Goal: Task Accomplishment & Management: Use online tool/utility

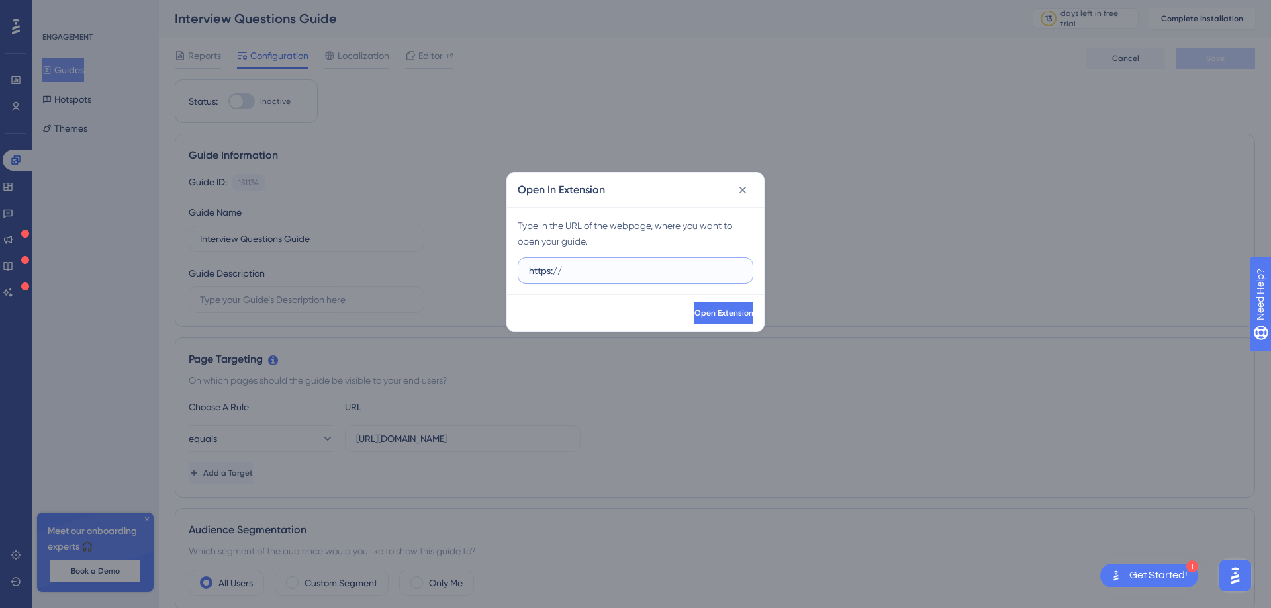
click at [570, 265] on input "https://" at bounding box center [635, 270] width 213 height 15
paste input "www.canva.com/design/DAGx8lR8V0o/AtQu1xiXRVKzL5r6ADDiBw/view?utm_content=DAGx8l…"
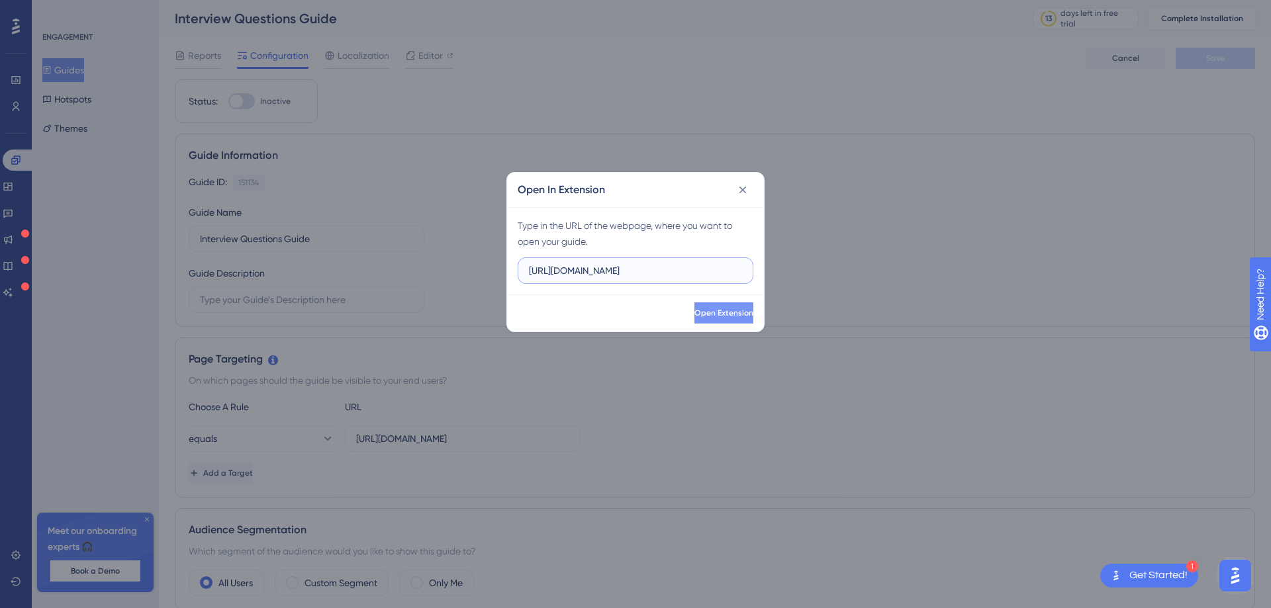
type input "https://www.canva.com/design/DAGx8lR8V0o/AtQu1xiXRVKzL5r6ADDiBw/view?utm_conten…"
click at [701, 306] on button "Open Extension" at bounding box center [723, 312] width 62 height 21
click at [745, 180] on button at bounding box center [742, 189] width 21 height 21
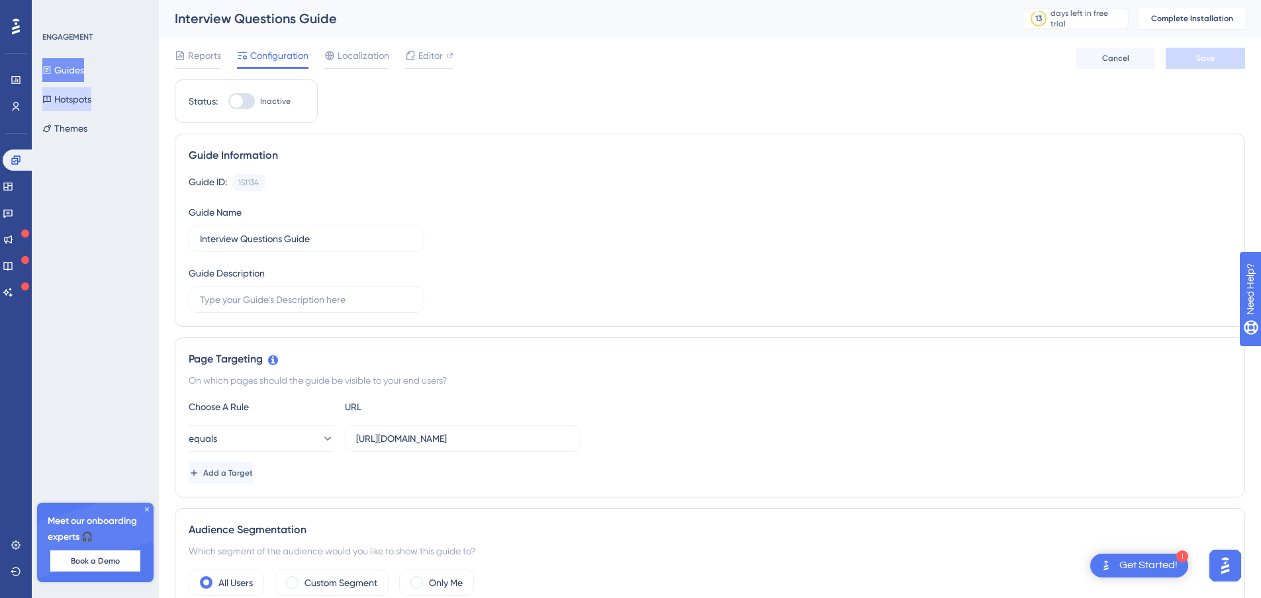
click at [71, 100] on button "Hotspots" at bounding box center [66, 99] width 49 height 24
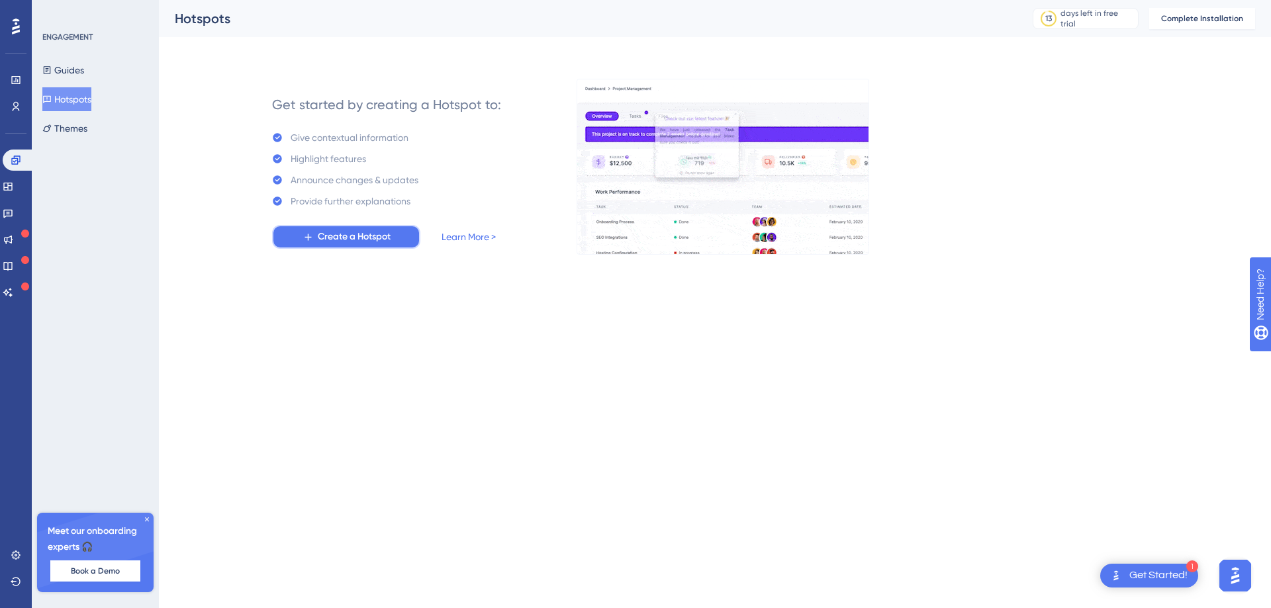
click at [338, 238] on span "Create a Hotspot" at bounding box center [354, 237] width 73 height 16
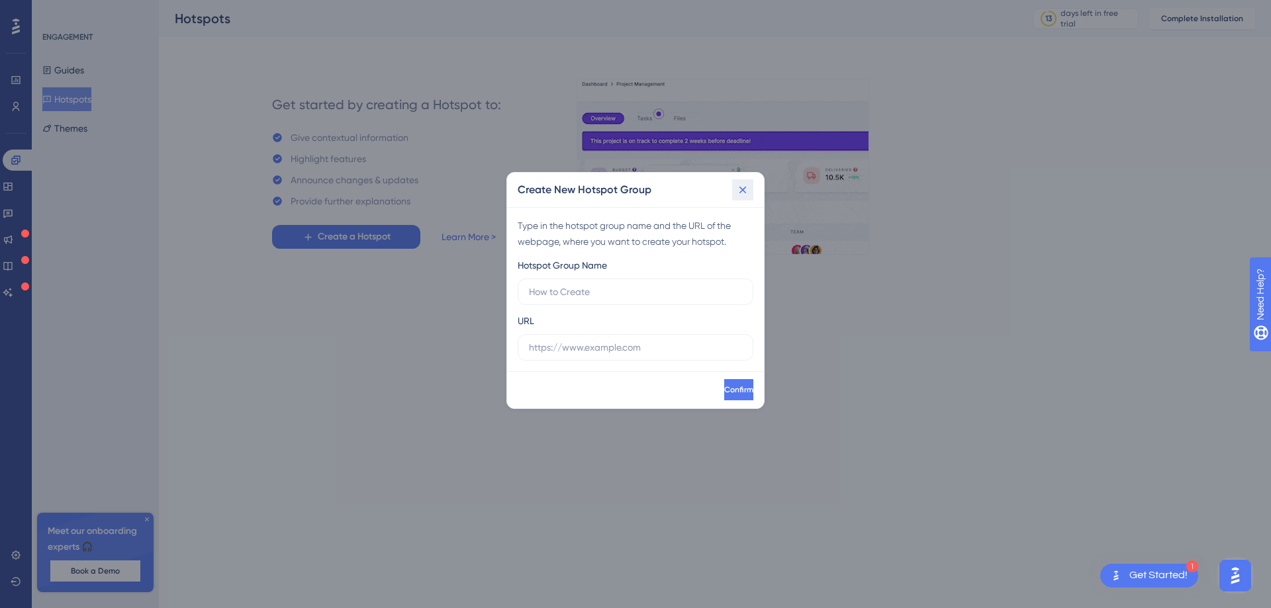
click at [749, 189] on icon at bounding box center [742, 189] width 13 height 13
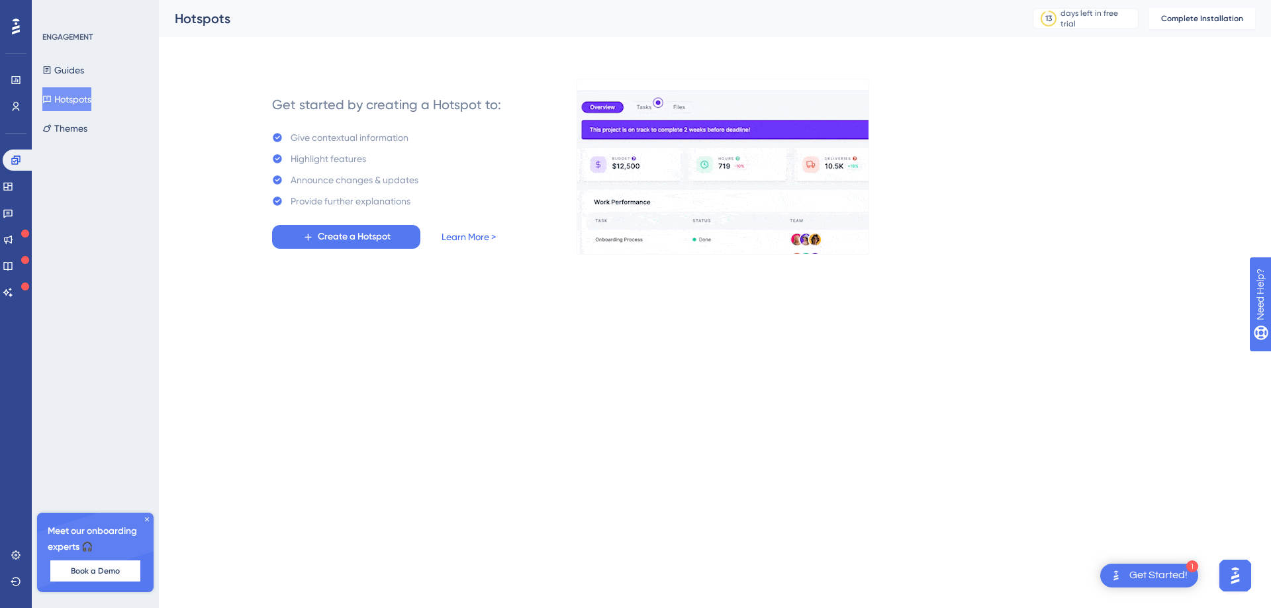
click at [472, 234] on link "Learn More >" at bounding box center [468, 237] width 54 height 16
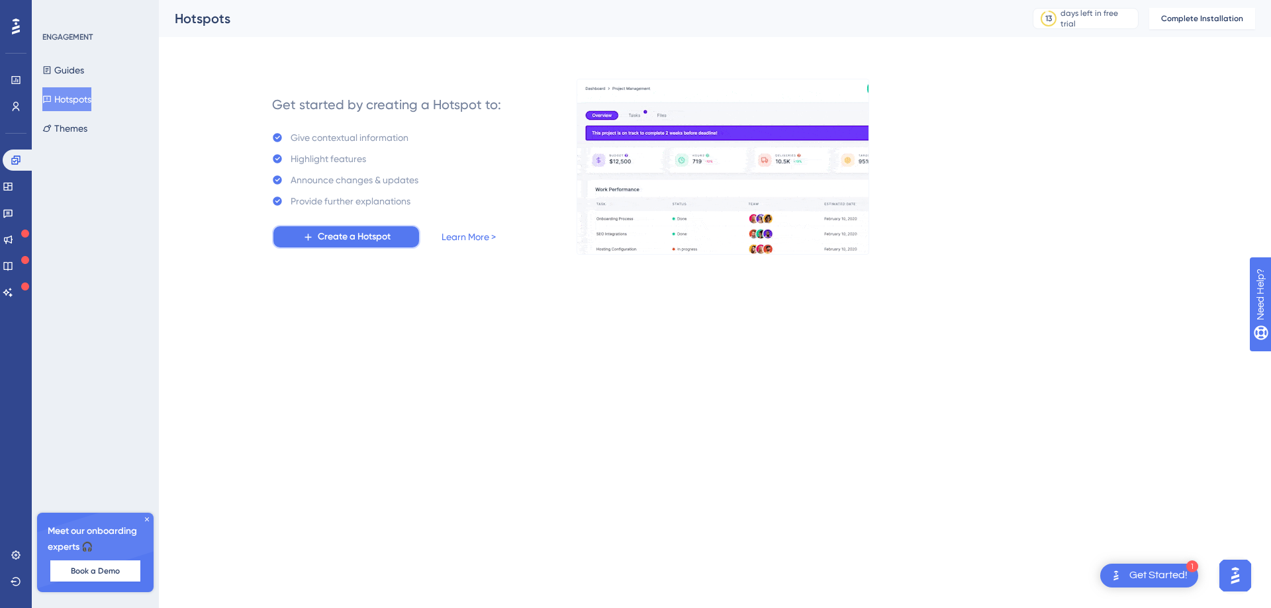
click at [355, 240] on span "Create a Hotspot" at bounding box center [354, 237] width 73 height 16
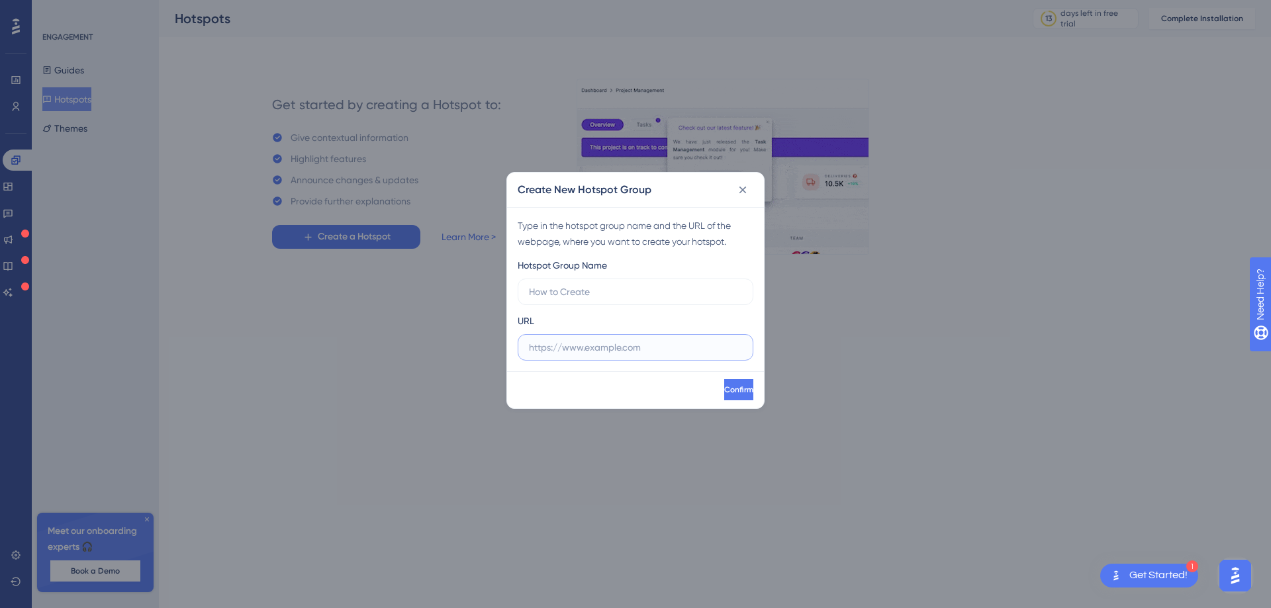
click at [584, 349] on input "text" at bounding box center [635, 347] width 213 height 15
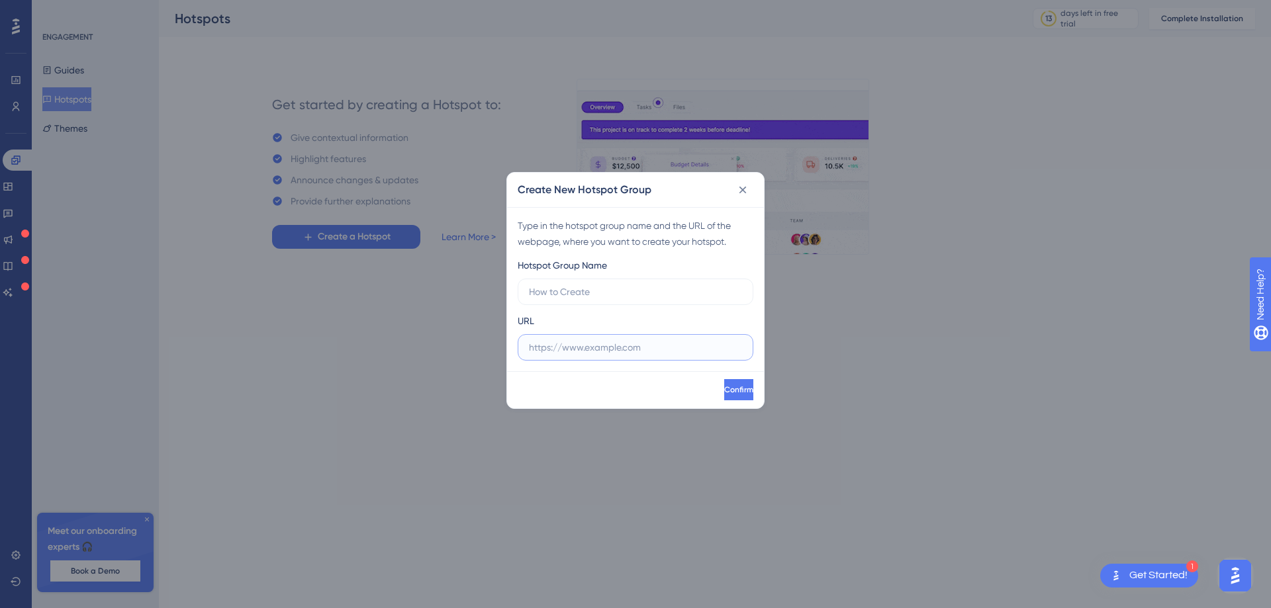
paste input "https://tamuct-my.sharepoint.com/:w:/r/personal/lorena_gutierrez_tamuct_edu/_la…"
type input "https://tamuct-my.sharepoint.com/:w:/r/personal/lorena_gutierrez_tamuct_edu/_la…"
click at [578, 287] on input "text" at bounding box center [635, 292] width 213 height 15
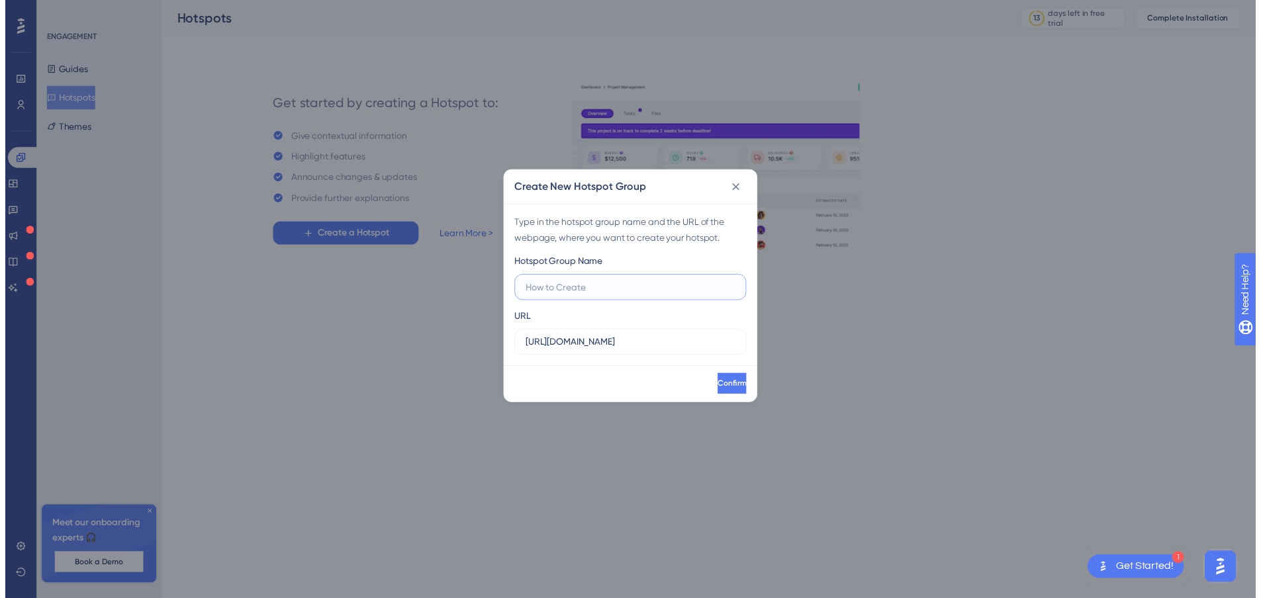
scroll to position [0, 0]
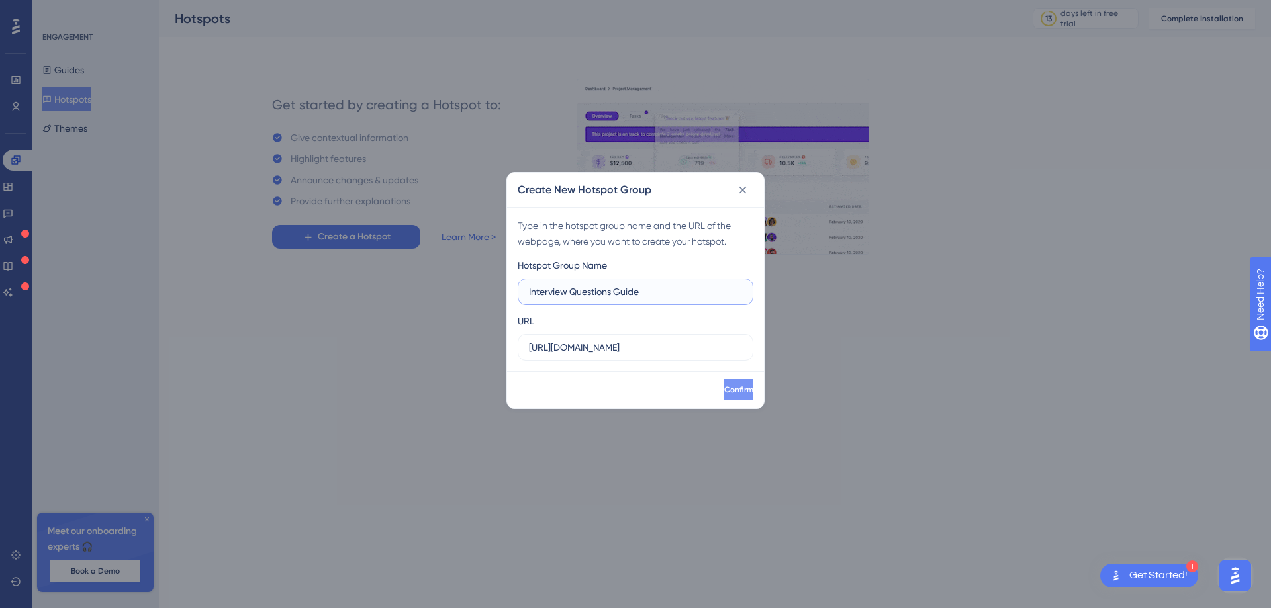
type input "Interview Questions Guide"
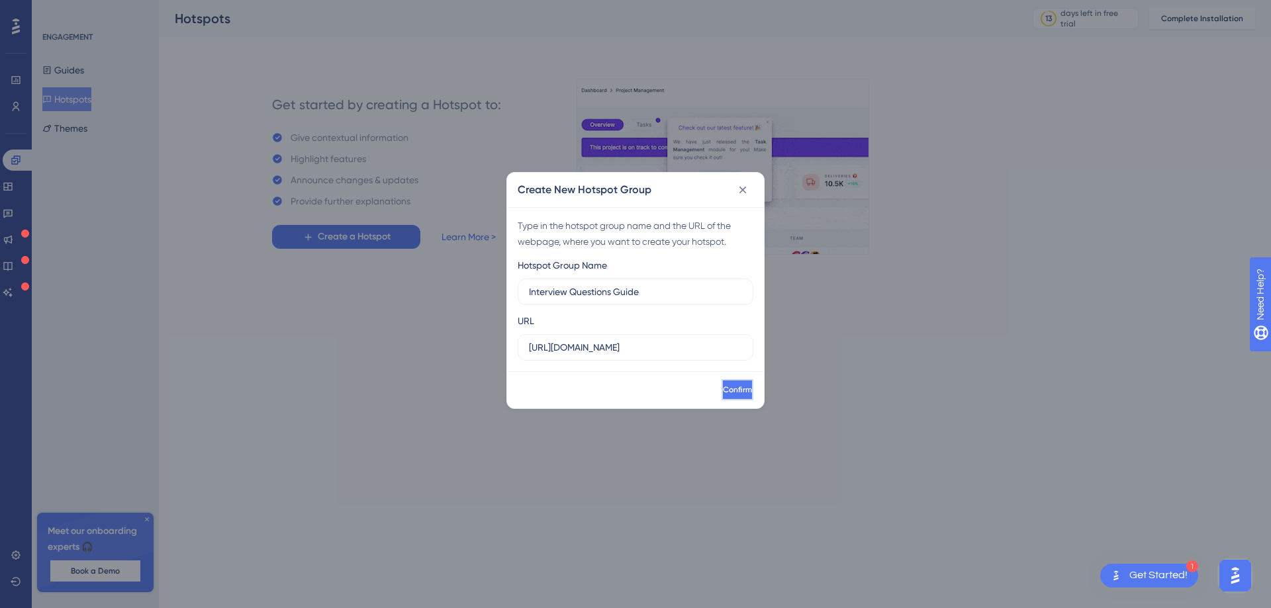
click at [723, 394] on span "Confirm" at bounding box center [737, 390] width 29 height 11
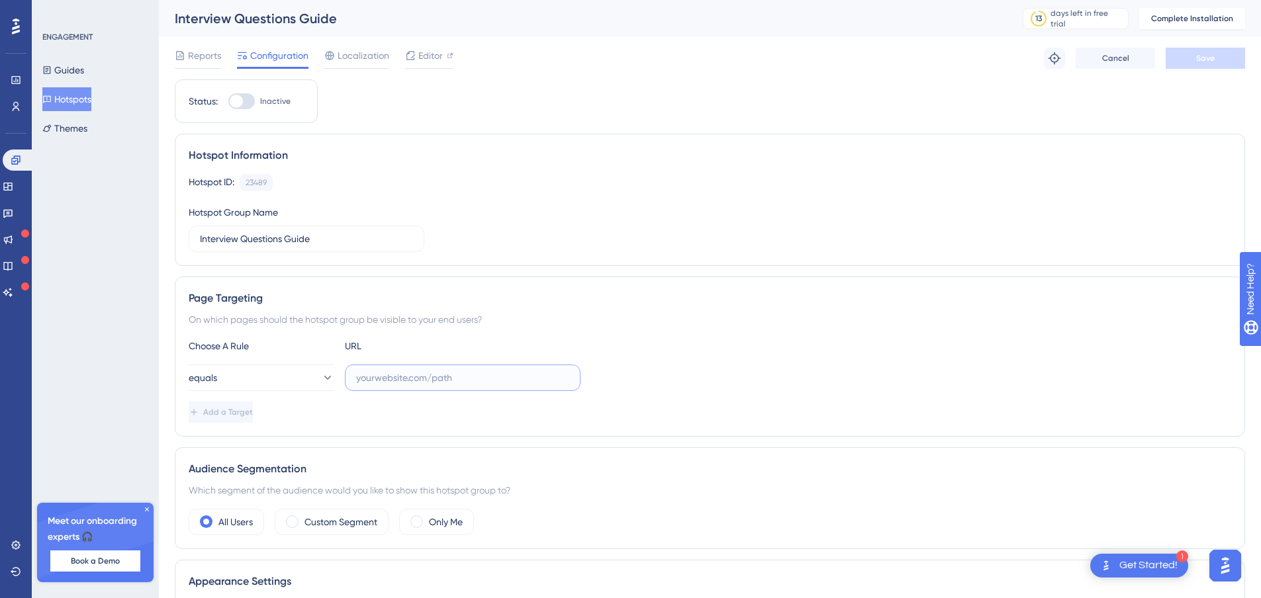
click at [383, 374] on input "text" at bounding box center [462, 378] width 213 height 15
click at [1069, 20] on div "days left in free trial" at bounding box center [1086, 18] width 73 height 21
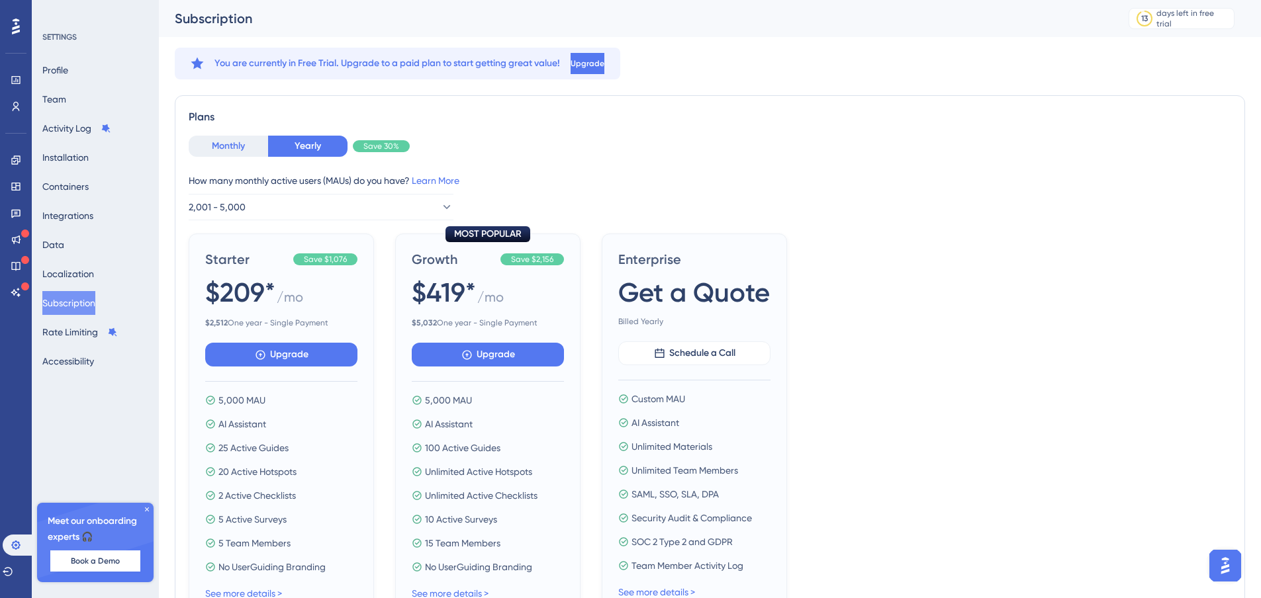
click at [222, 145] on button "Monthly" at bounding box center [228, 146] width 79 height 21
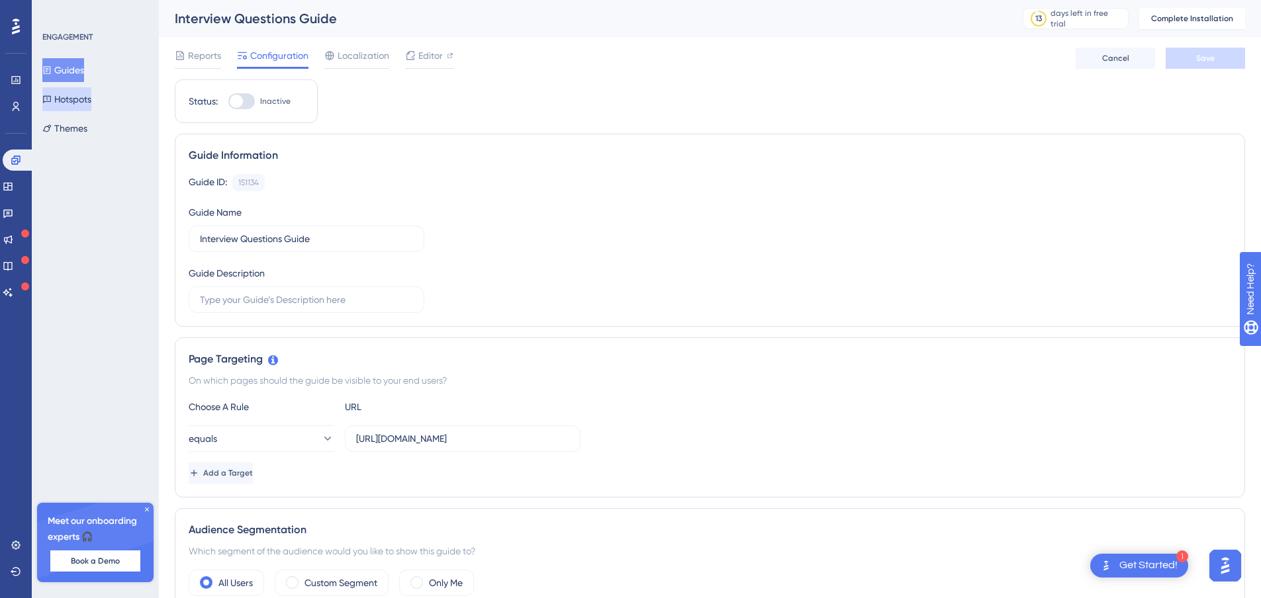
click at [81, 105] on button "Hotspots" at bounding box center [66, 99] width 49 height 24
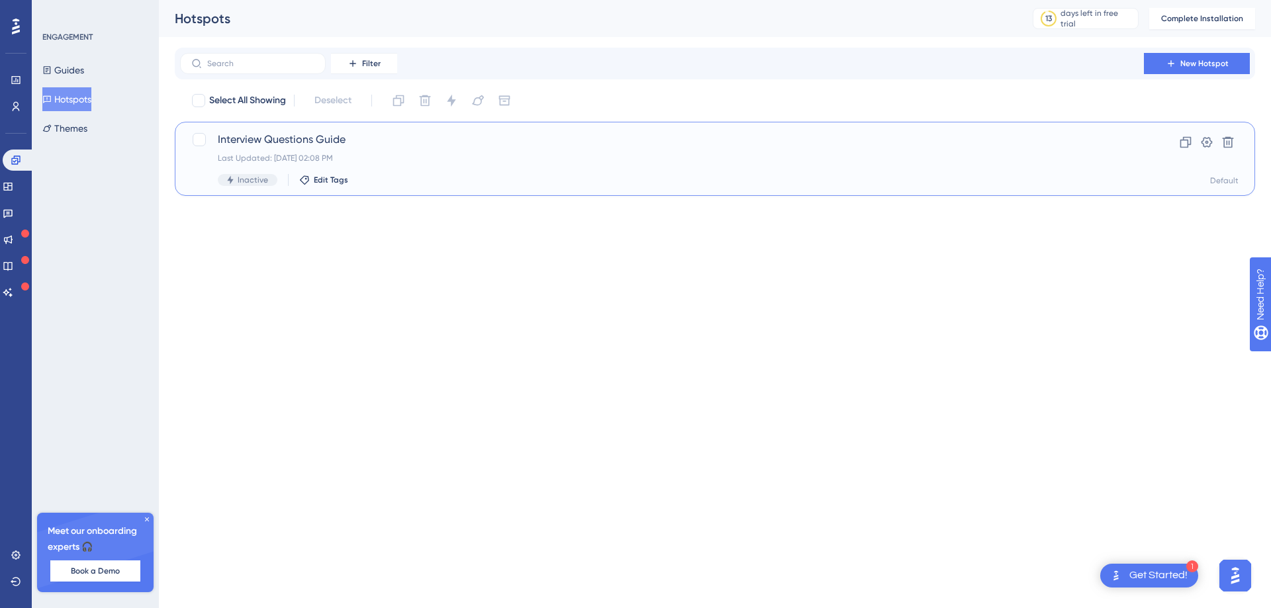
click at [940, 151] on div "Interview Questions Guide Last Updated: Sep 03 2025, 02:08 PM Inactive Edit Tags" at bounding box center [662, 159] width 888 height 54
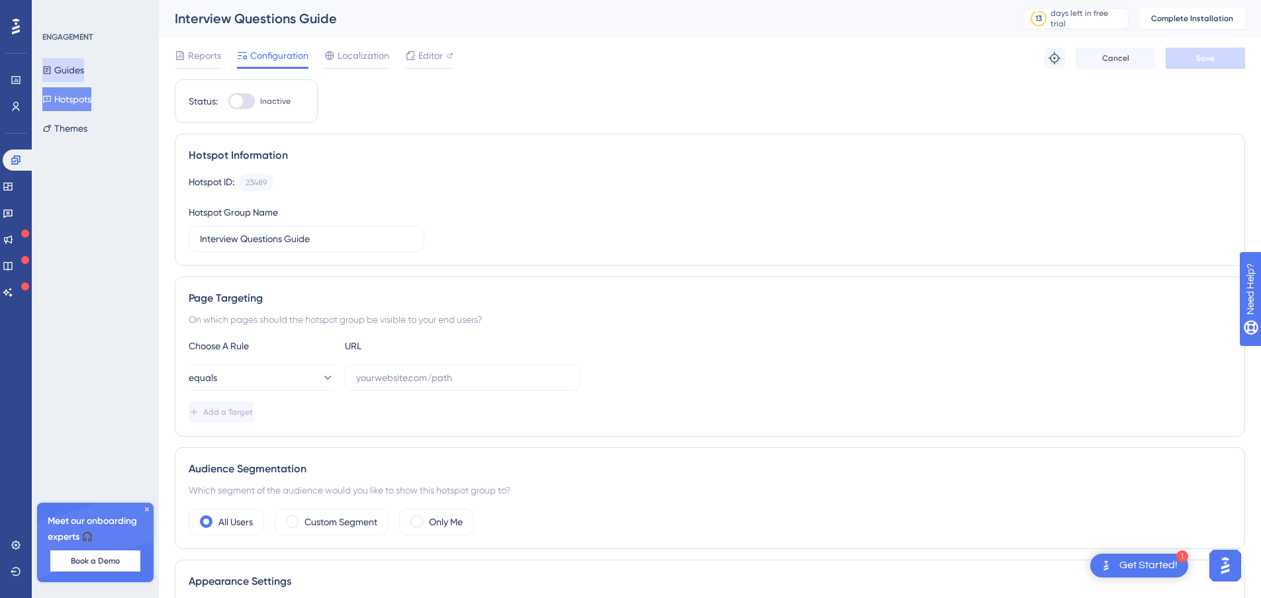
click at [65, 73] on button "Guides" at bounding box center [63, 70] width 42 height 24
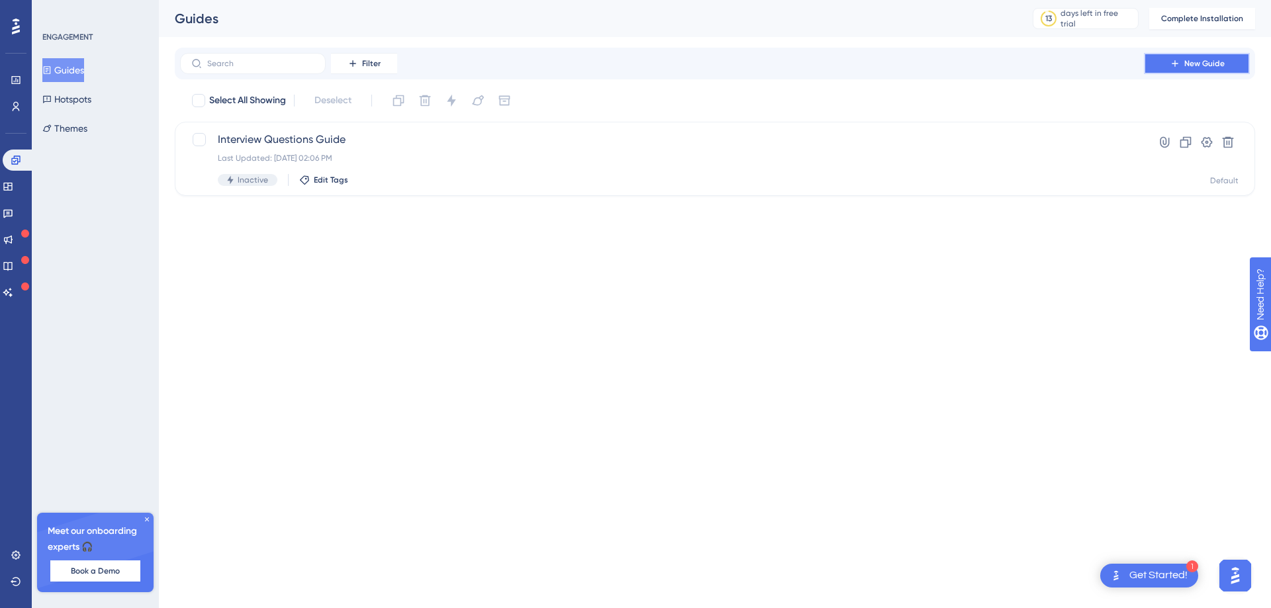
click at [1191, 61] on span "New Guide" at bounding box center [1204, 63] width 40 height 11
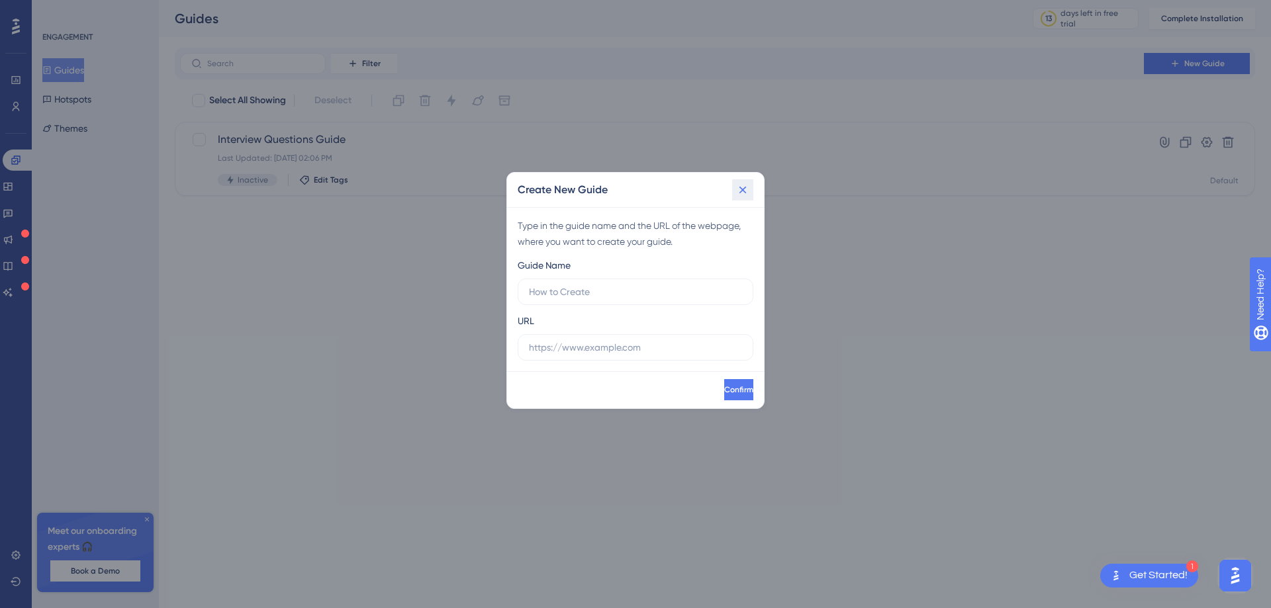
click at [741, 192] on icon at bounding box center [742, 189] width 13 height 13
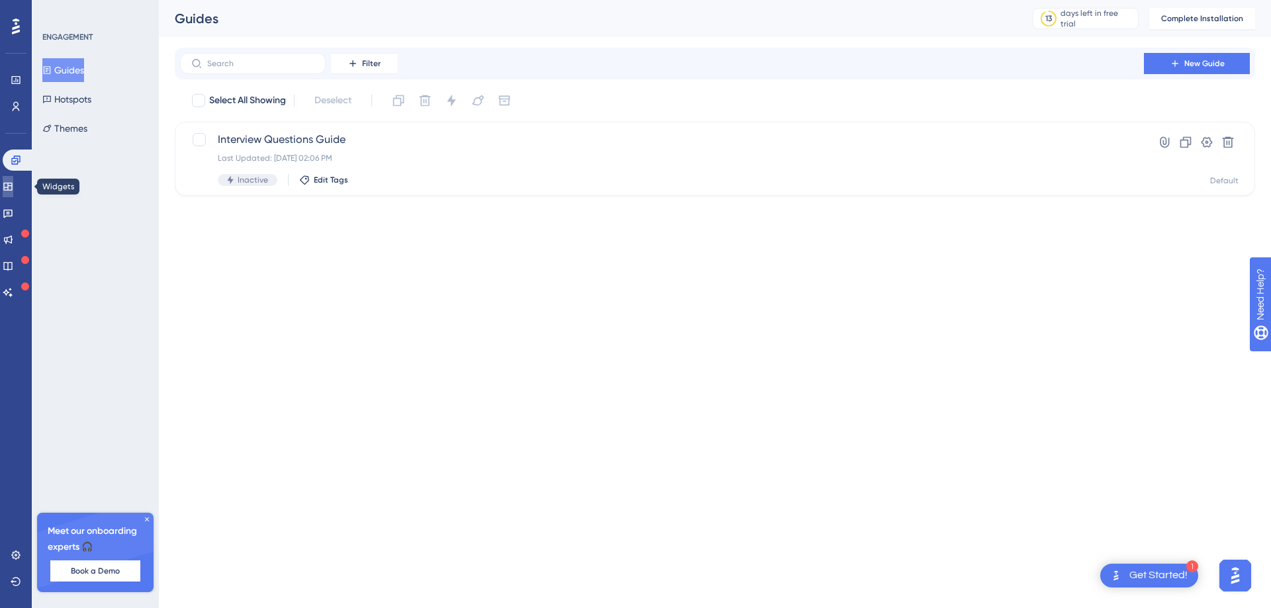
click at [13, 191] on link at bounding box center [8, 186] width 11 height 21
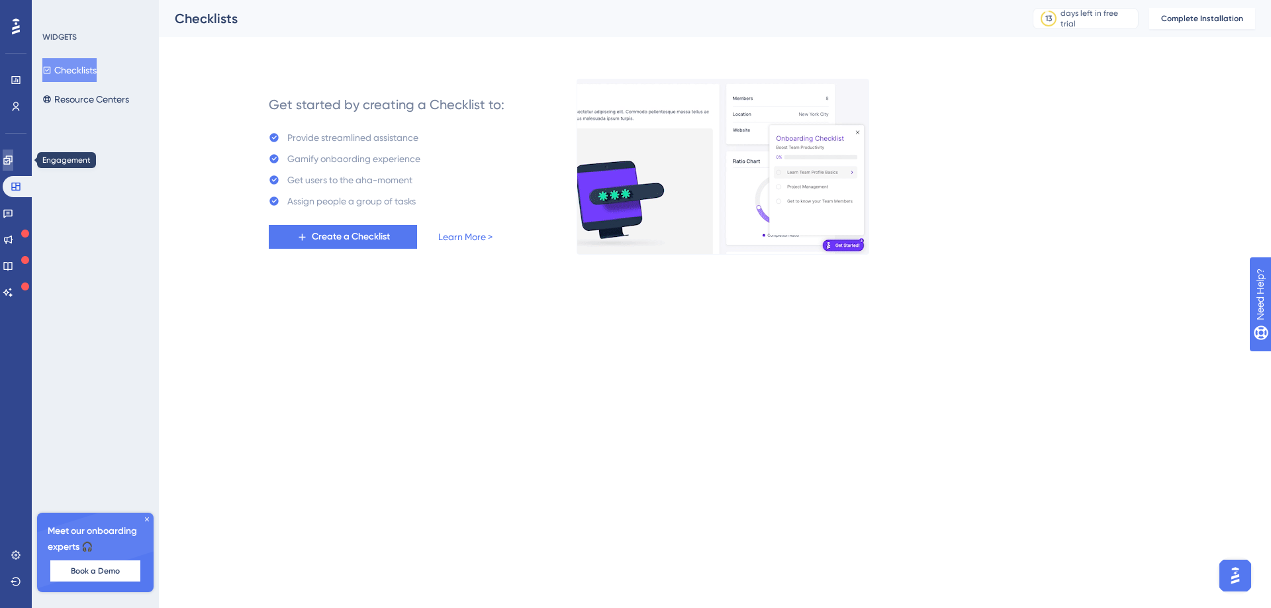
click at [13, 165] on link at bounding box center [8, 160] width 11 height 21
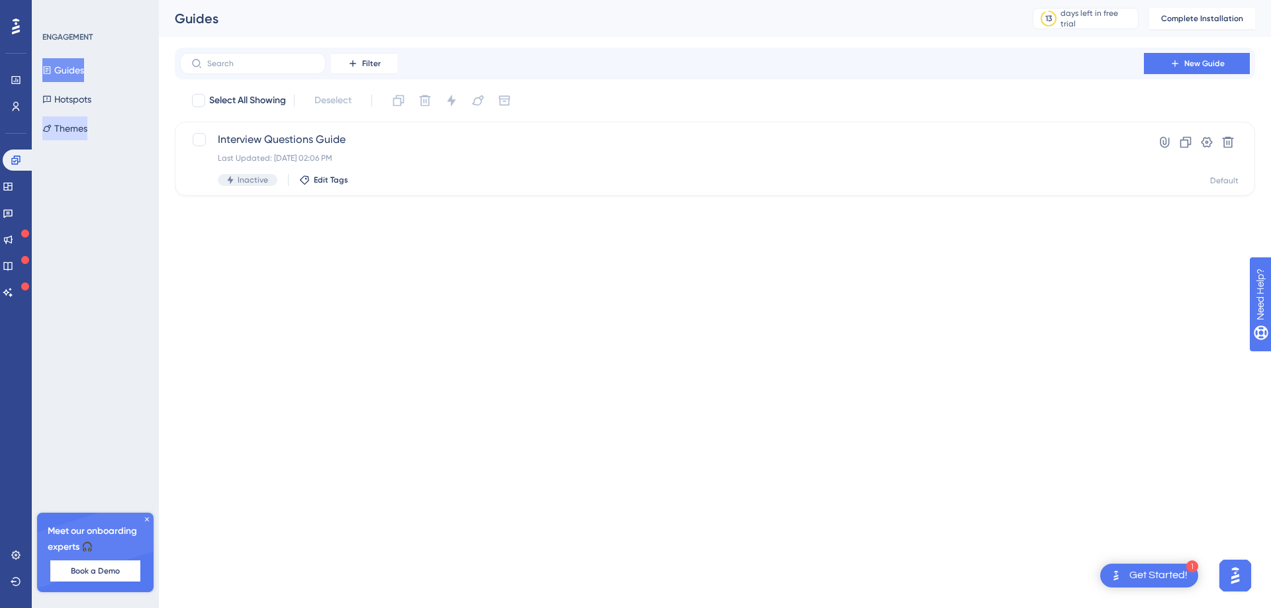
click at [75, 130] on button "Themes" at bounding box center [64, 128] width 45 height 24
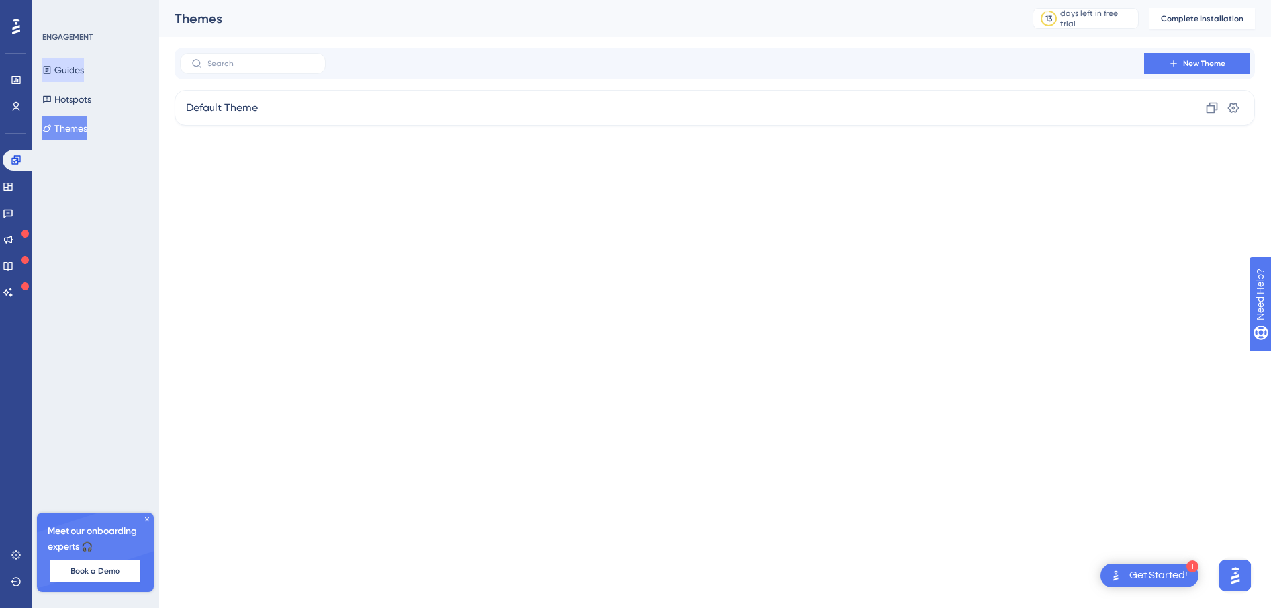
click at [84, 73] on button "Guides" at bounding box center [63, 70] width 42 height 24
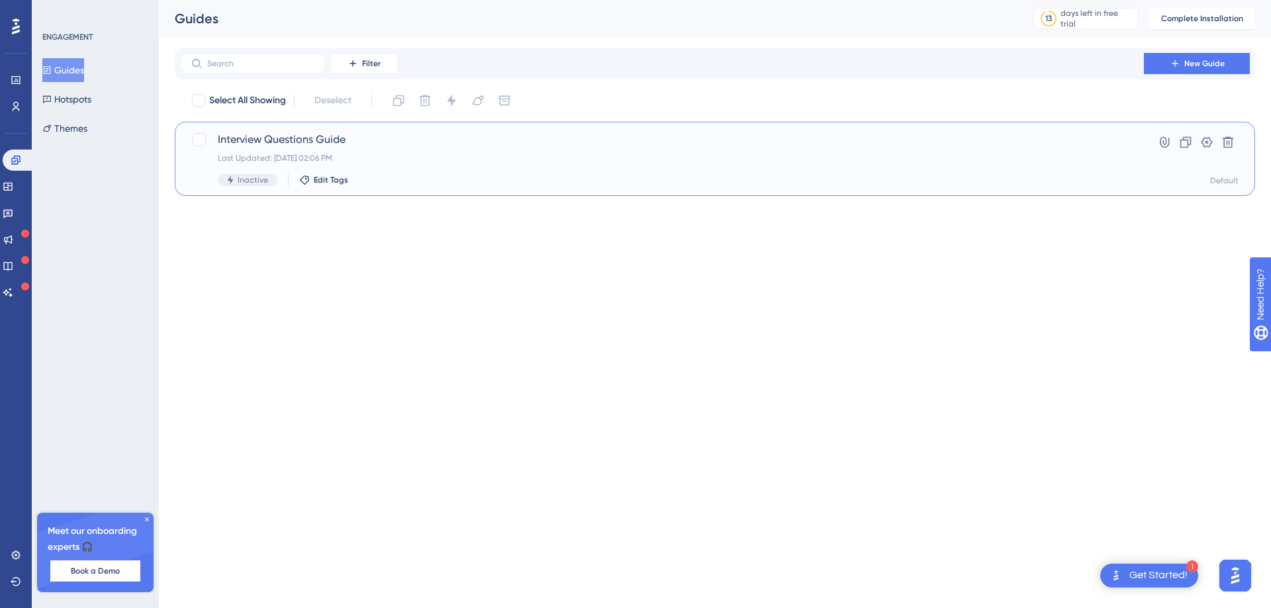
click at [1026, 153] on div "Last Updated: Sep 03 2025, 02:06 PM" at bounding box center [662, 158] width 888 height 11
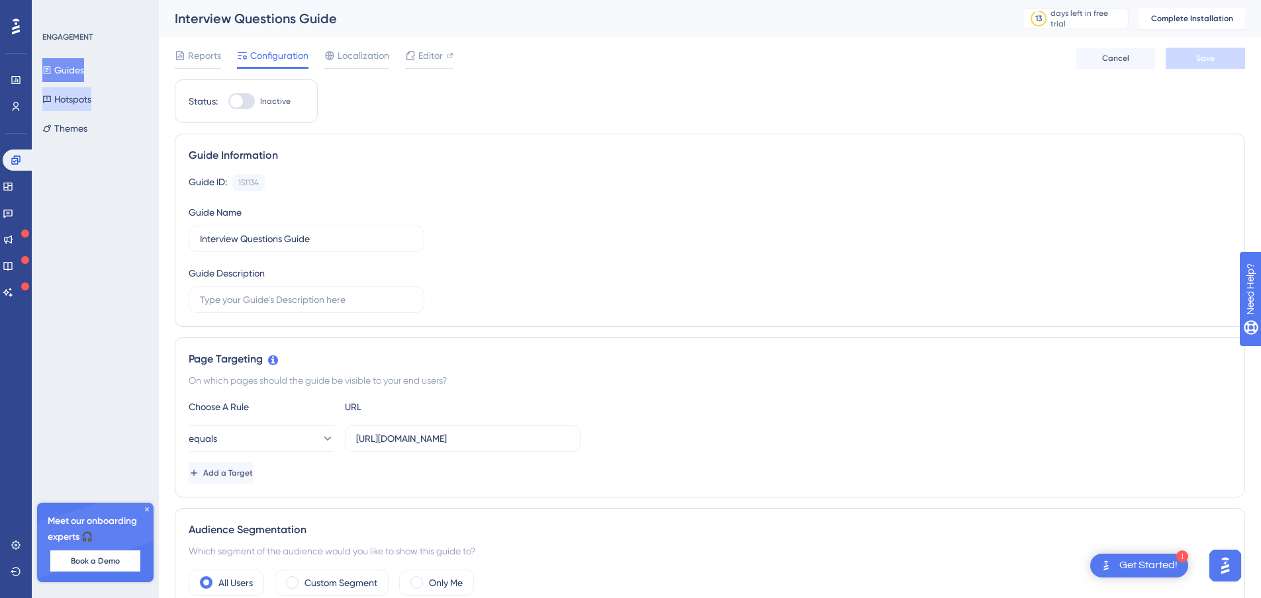
click at [63, 95] on button "Hotspots" at bounding box center [66, 99] width 49 height 24
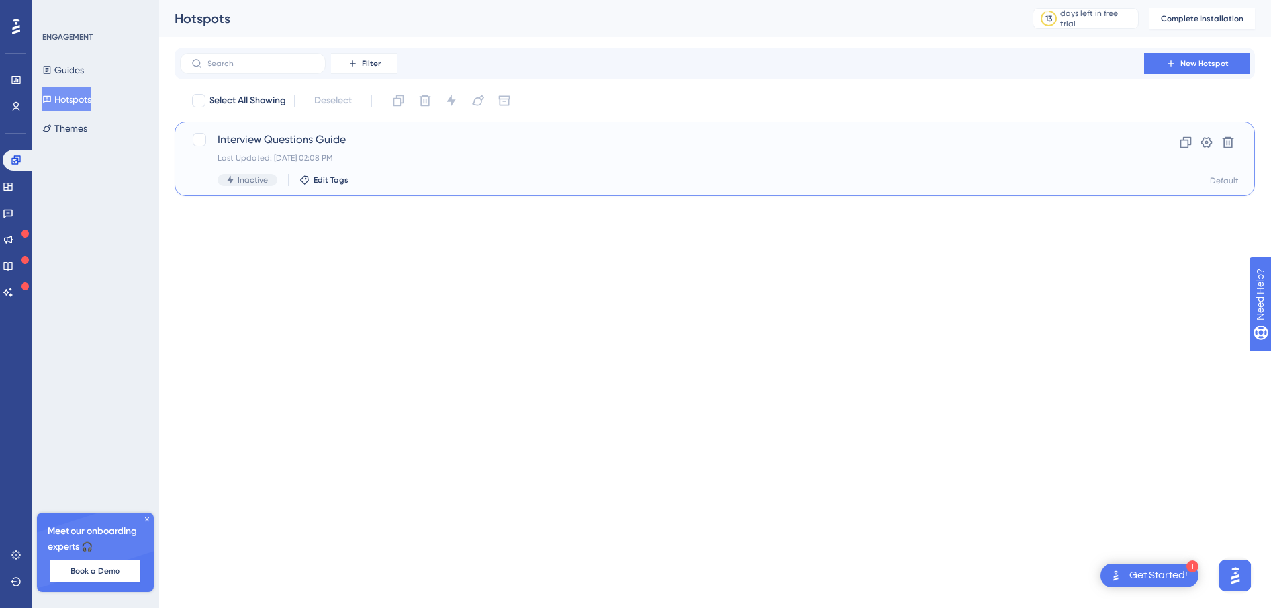
click at [399, 154] on div "Last Updated: Sep 03 2025, 02:08 PM" at bounding box center [662, 158] width 888 height 11
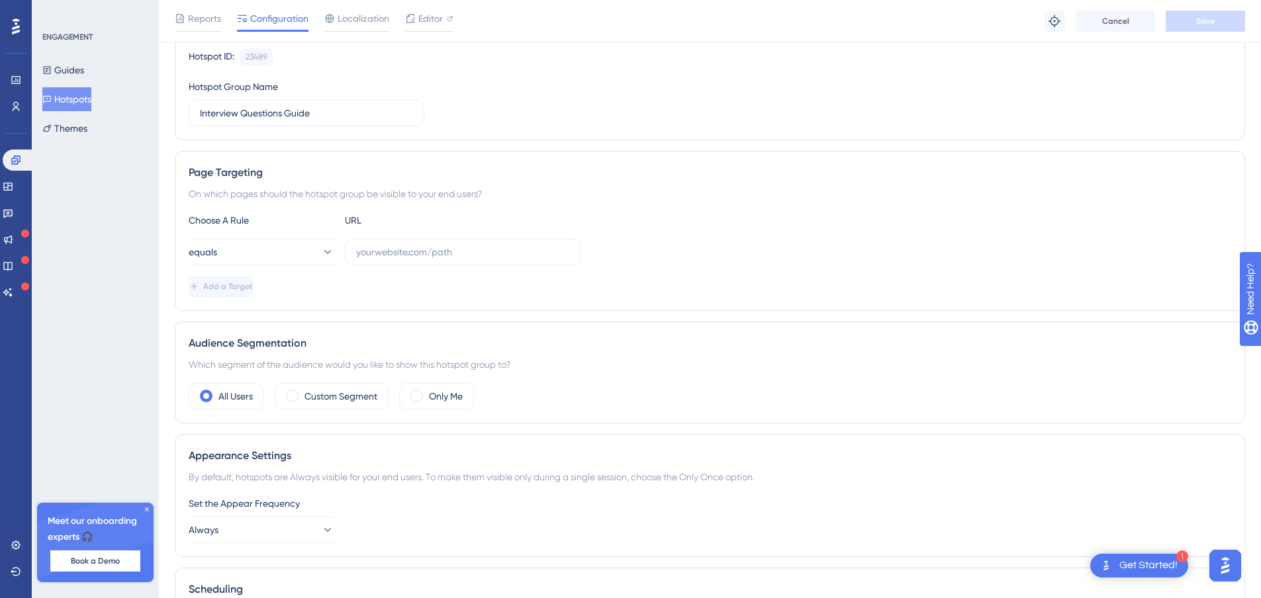
scroll to position [132, 0]
click at [387, 245] on input "text" at bounding box center [462, 251] width 213 height 15
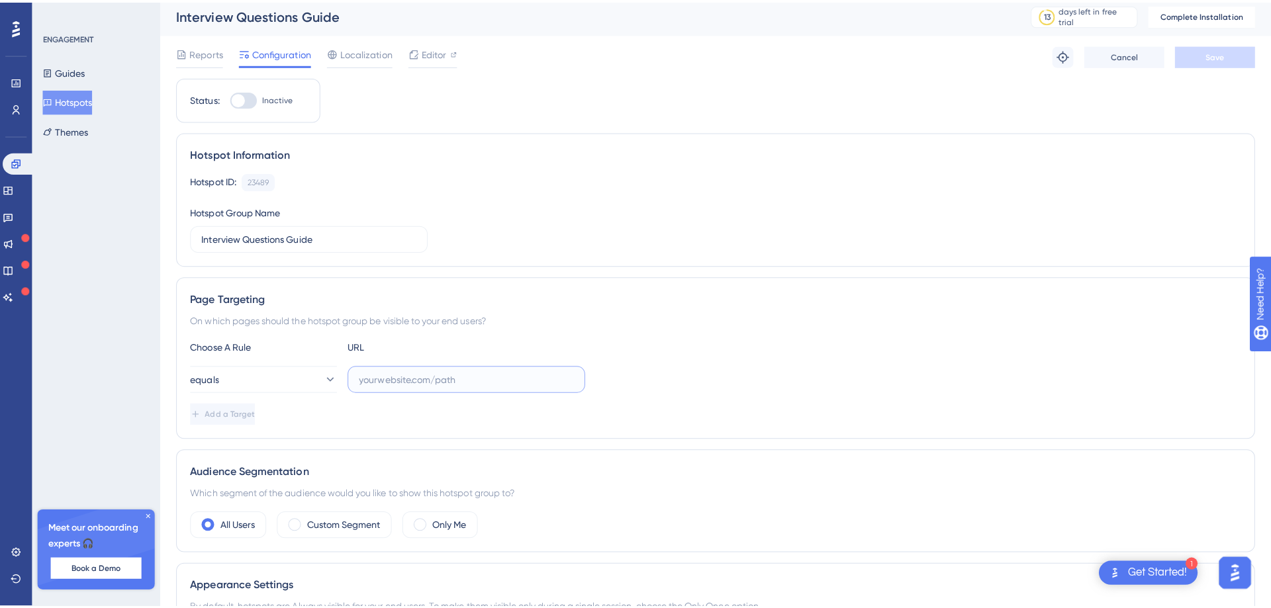
scroll to position [0, 0]
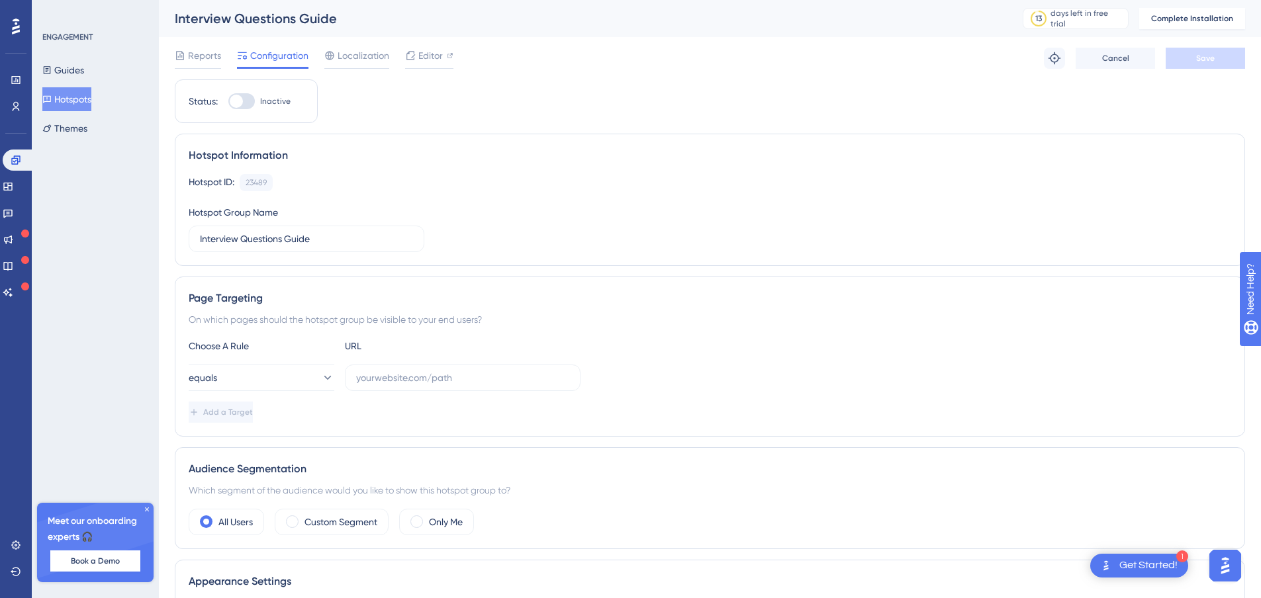
click at [424, 57] on div "✨ Save My Spot!✨" at bounding box center [636, 273] width 1271 height 608
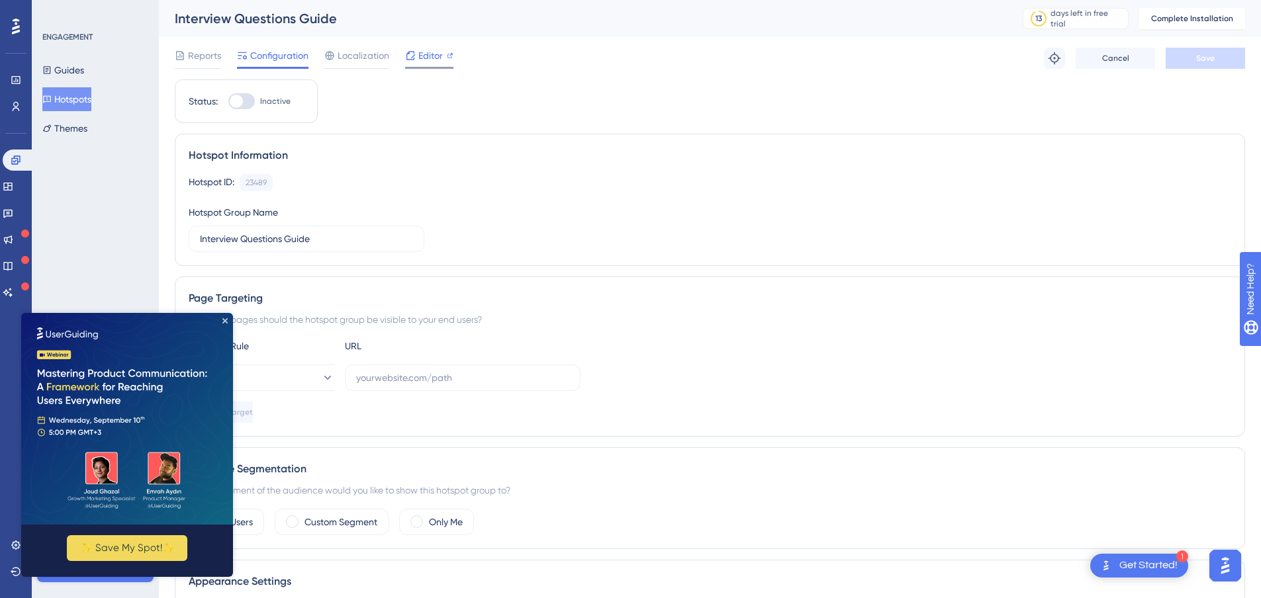
click at [420, 58] on span "Editor" at bounding box center [430, 56] width 24 height 16
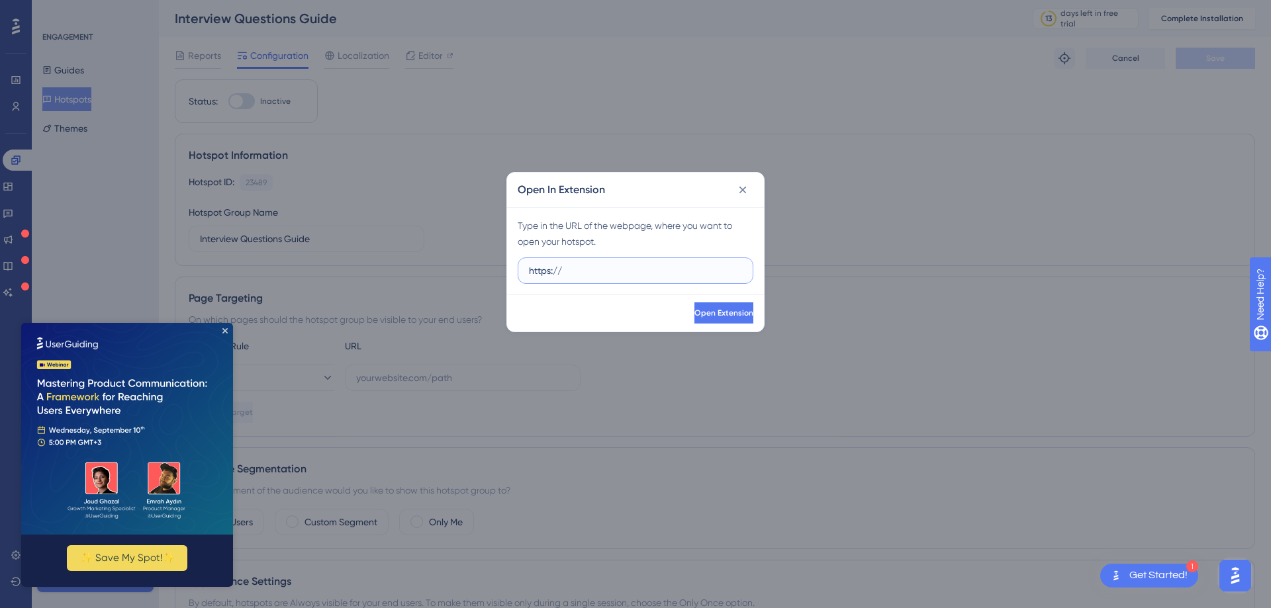
click at [596, 276] on input "https://" at bounding box center [635, 270] width 213 height 15
paste input "https://tamuct-hr-newsletter.powerappsportals.com/"
click at [726, 297] on div "Open Extension" at bounding box center [635, 313] width 257 height 37
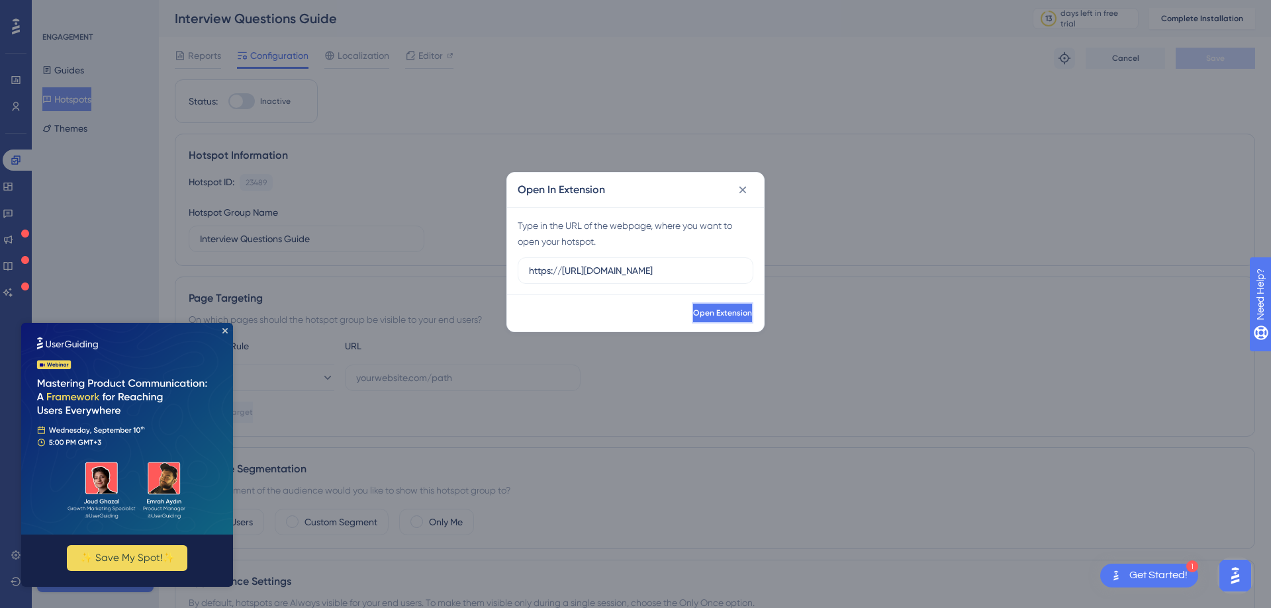
click at [709, 310] on span "Open Extension" at bounding box center [722, 313] width 59 height 11
click at [609, 264] on input "https://https://tamuct-hr-newsletter.powerappsportals.com/" at bounding box center [635, 270] width 213 height 15
paste input "interview-questions-guide"
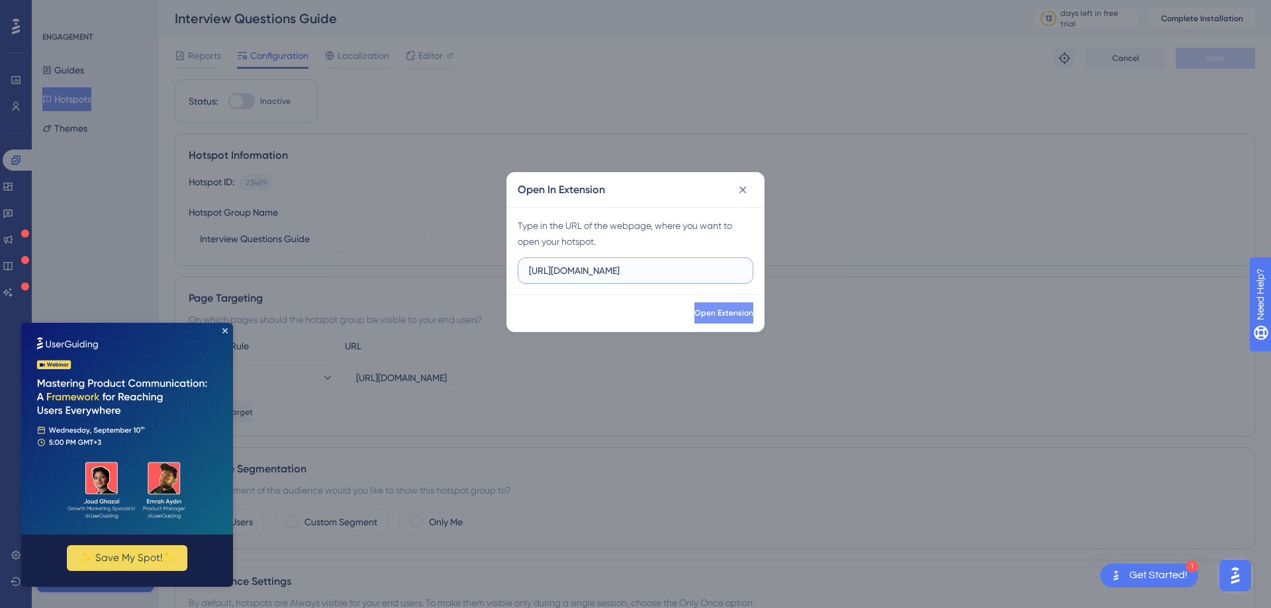
scroll to position [0, 38]
type input "https://interview-questions-guide.powerappsportals.com/"
click at [714, 296] on div "Open Extension" at bounding box center [635, 313] width 257 height 37
click at [697, 308] on span "Open Extension" at bounding box center [722, 313] width 59 height 11
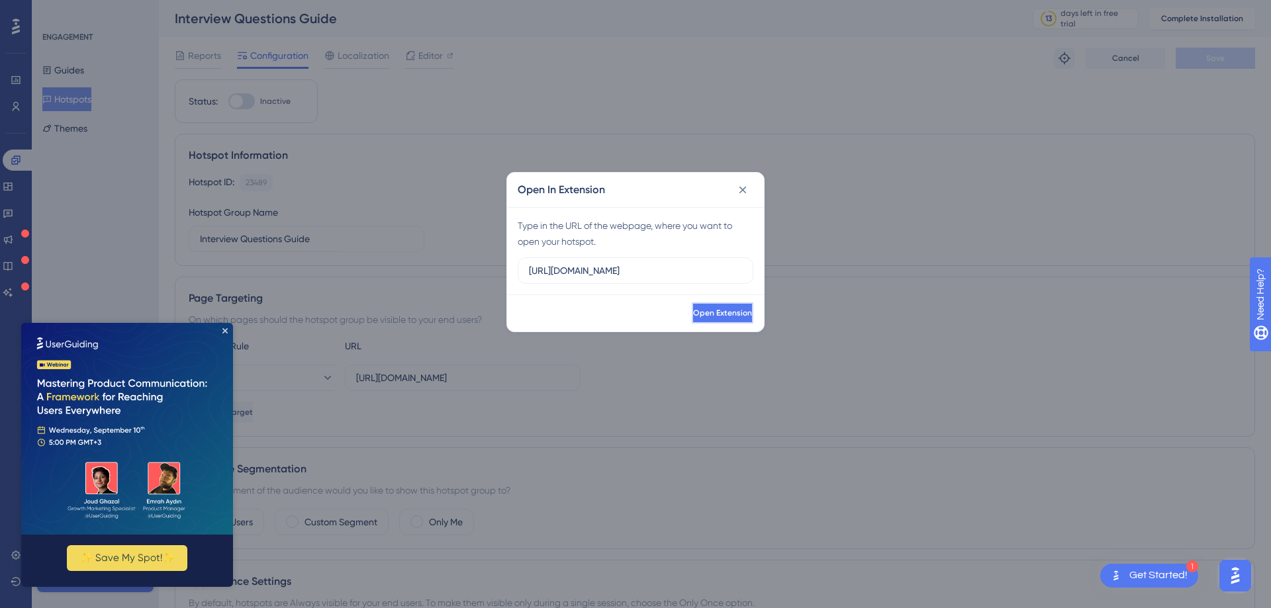
click at [702, 308] on span "Open Extension" at bounding box center [722, 313] width 59 height 11
click at [715, 316] on span "Open Extension" at bounding box center [722, 313] width 59 height 11
